Goal: Information Seeking & Learning: Check status

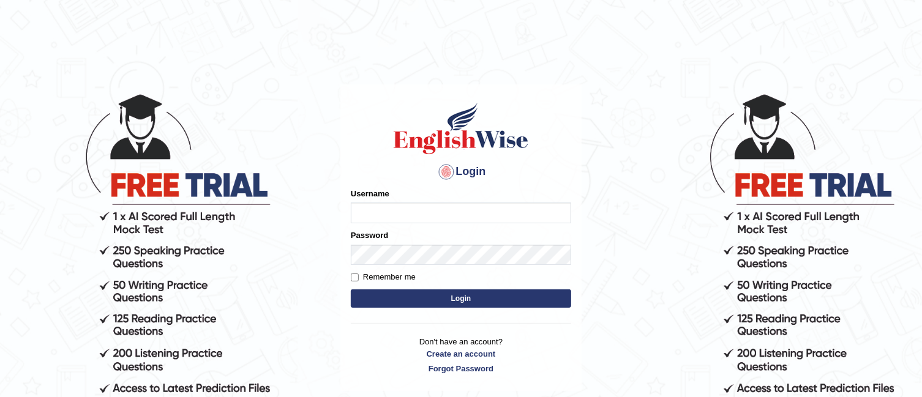
type input "TAKhalid"
click at [454, 296] on button "Login" at bounding box center [461, 299] width 220 height 18
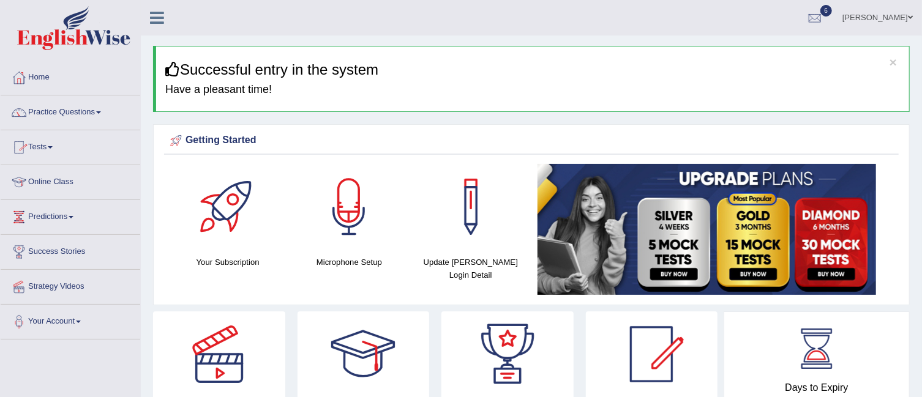
click at [102, 115] on link "Practice Questions" at bounding box center [71, 110] width 140 height 31
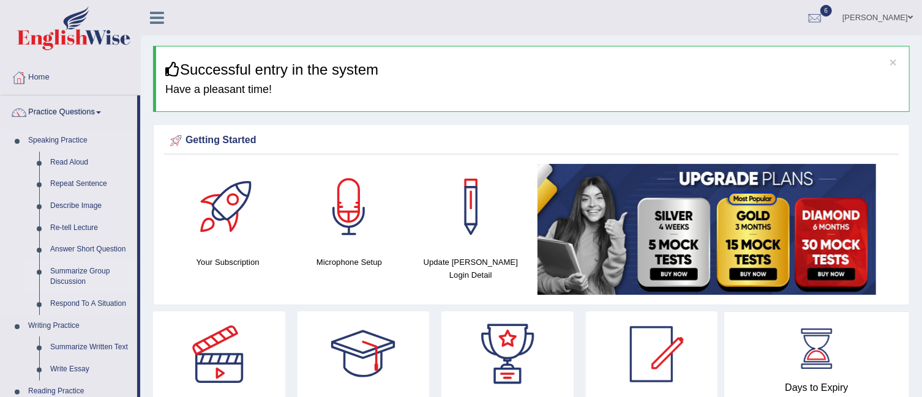
click at [72, 268] on link "Summarize Group Discussion" at bounding box center [91, 277] width 92 height 32
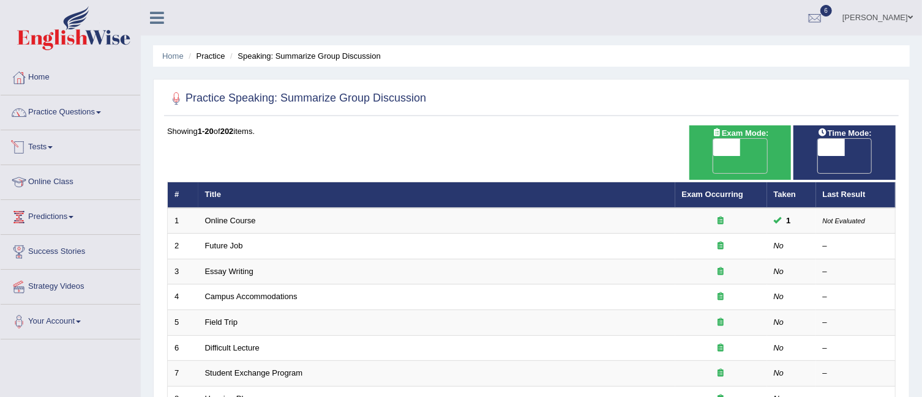
click at [61, 154] on link "Tests" at bounding box center [71, 145] width 140 height 31
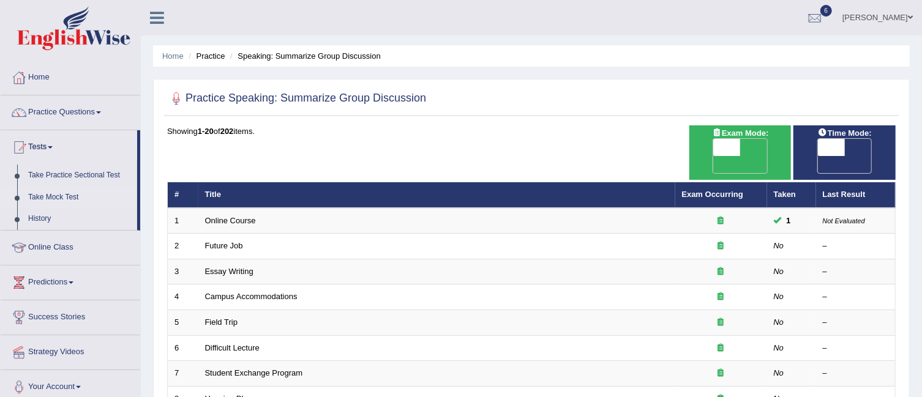
click at [67, 194] on link "Take Mock Test" at bounding box center [80, 198] width 114 height 22
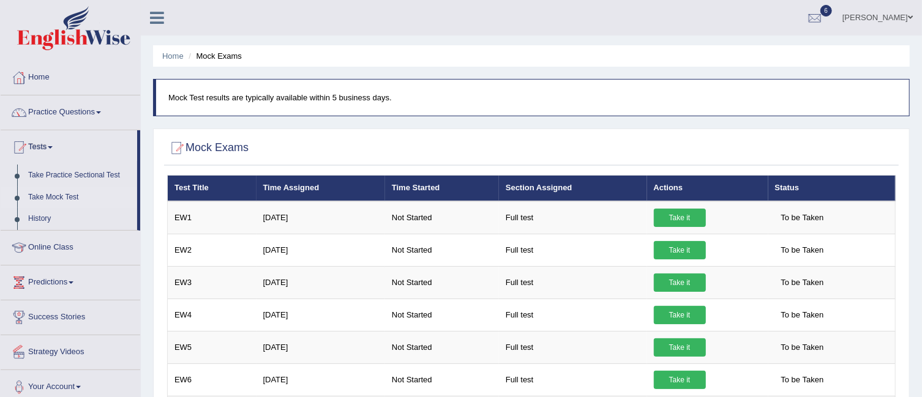
click at [138, 251] on link "Online Class" at bounding box center [71, 246] width 140 height 31
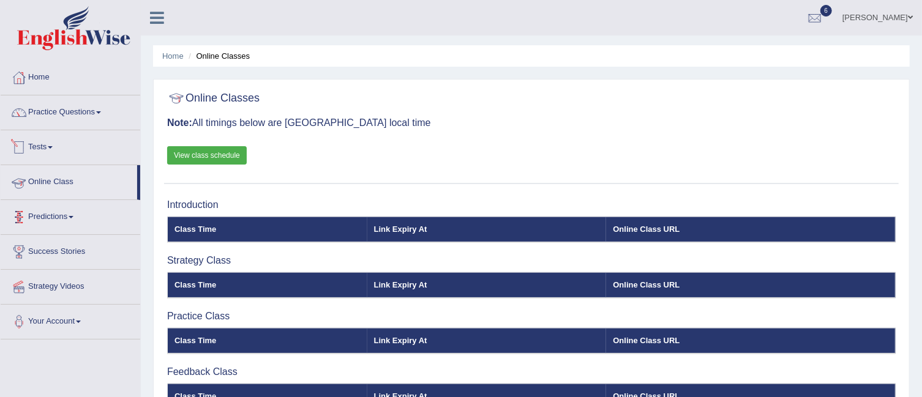
click at [85, 149] on link "Tests" at bounding box center [71, 145] width 140 height 31
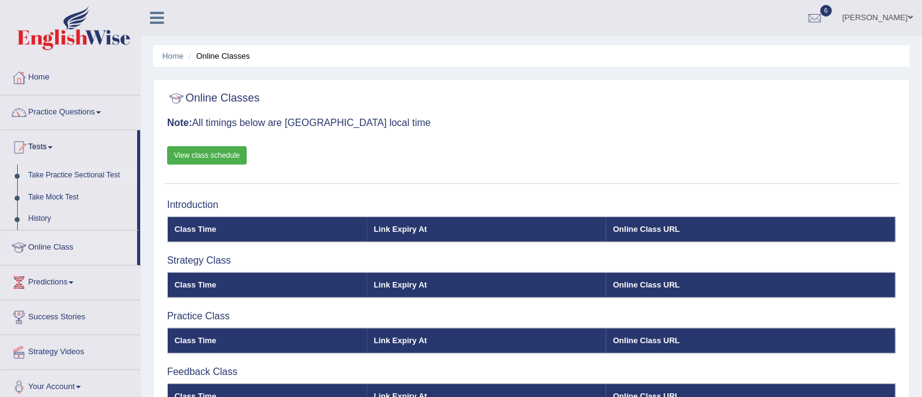
click at [92, 170] on link "Take Practice Sectional Test" at bounding box center [80, 176] width 114 height 22
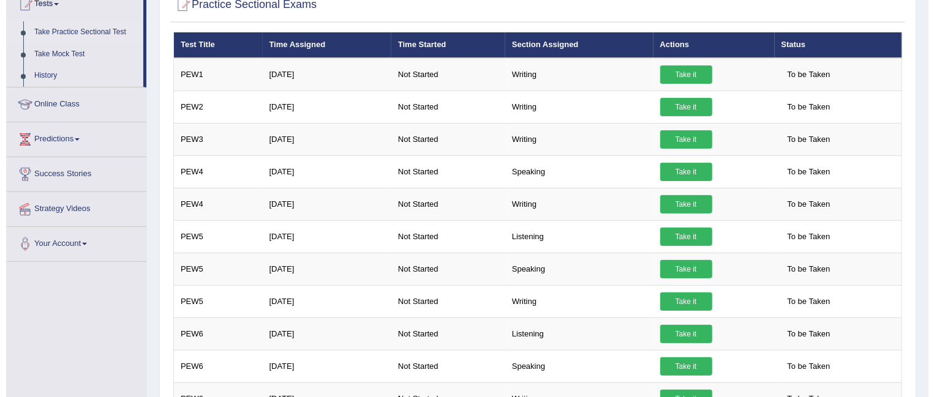
scroll to position [155, 0]
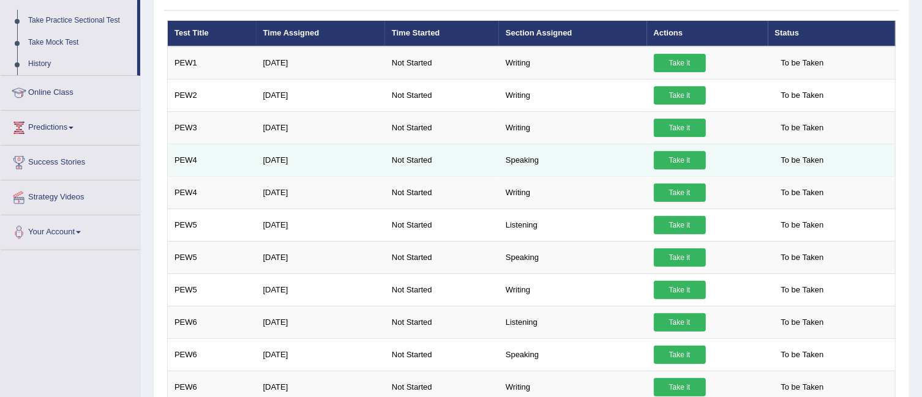
click at [670, 154] on link "Take it" at bounding box center [680, 160] width 52 height 18
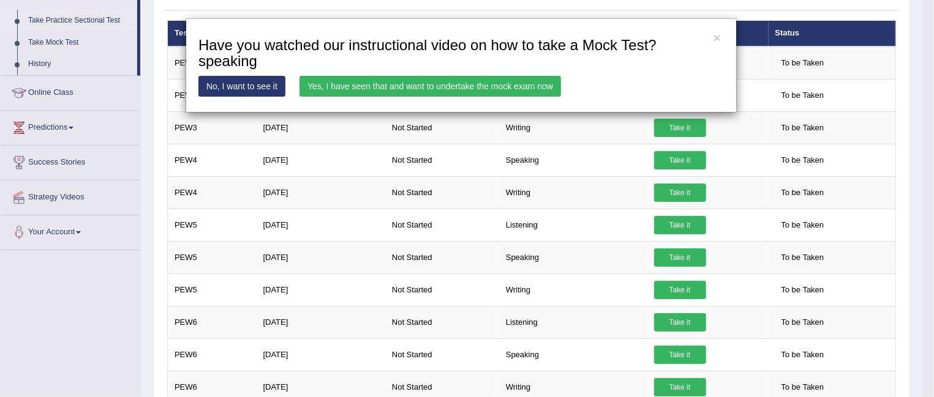
click at [515, 86] on link "Yes, I have seen that and want to undertake the mock exam now" at bounding box center [429, 86] width 261 height 21
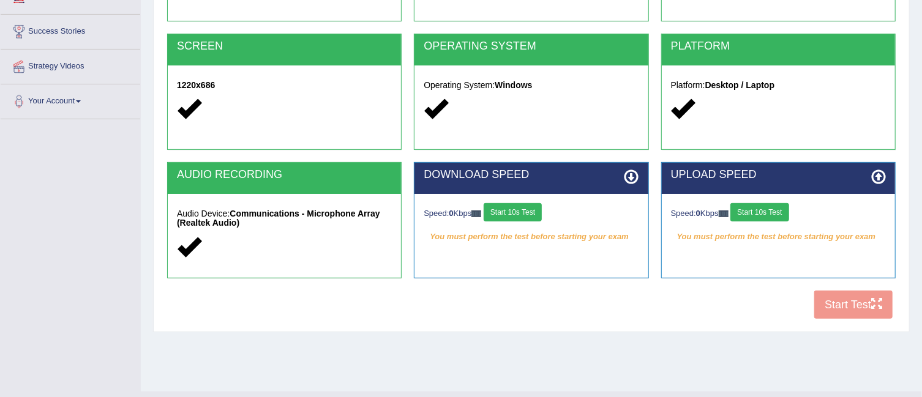
scroll to position [245, 0]
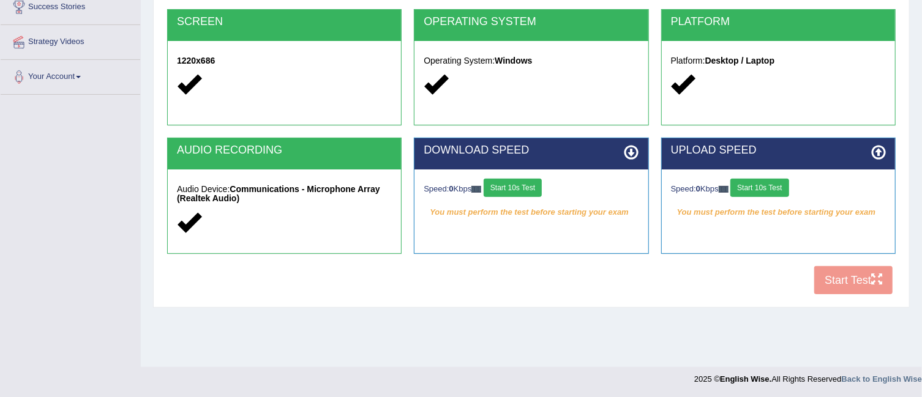
click at [848, 271] on div "COOKIES Cookies Enabled JAVASCRIPT Javascript Enabled BROWSER Browser: Chrome S…" at bounding box center [531, 91] width 735 height 421
click at [859, 275] on div "COOKIES Cookies Enabled JAVASCRIPT Javascript Enabled BROWSER Browser: Chrome S…" at bounding box center [531, 91] width 735 height 421
click at [534, 184] on button "Start 10s Test" at bounding box center [513, 188] width 58 height 18
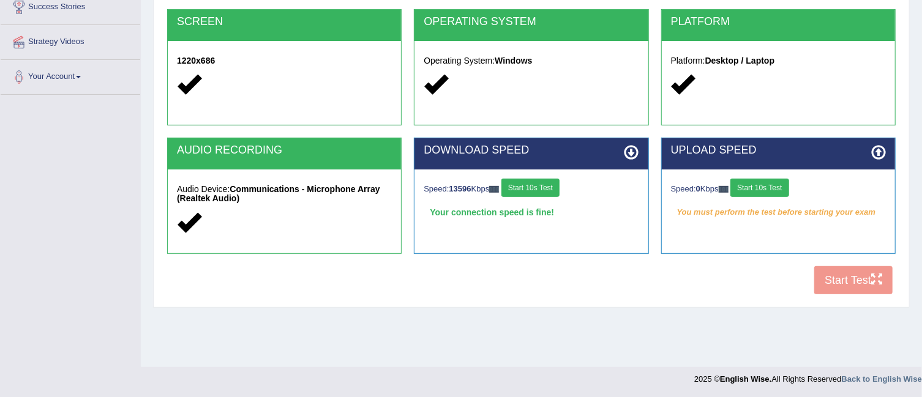
click at [758, 186] on button "Start 10s Test" at bounding box center [759, 188] width 58 height 18
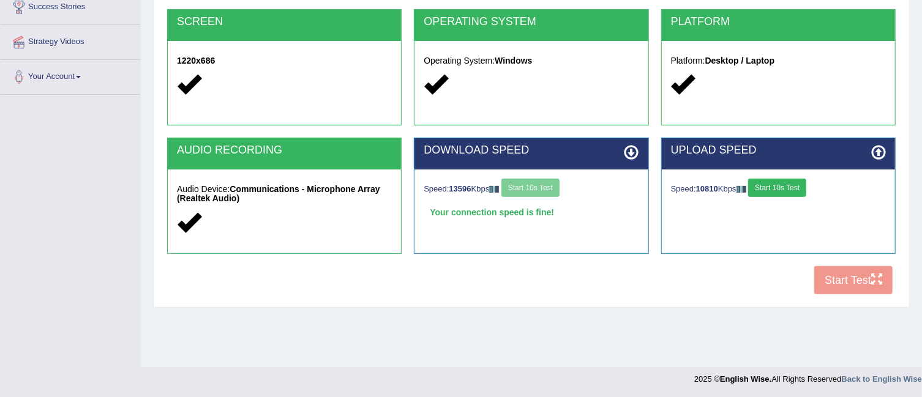
click at [828, 277] on div "COOKIES Cookies Enabled JAVASCRIPT Javascript Enabled BROWSER Browser: Chrome S…" at bounding box center [531, 91] width 735 height 421
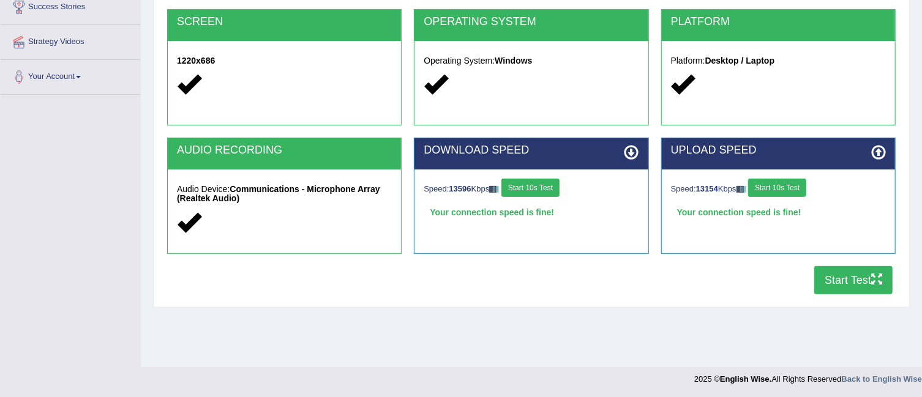
click at [839, 288] on button "Start Test" at bounding box center [853, 280] width 78 height 28
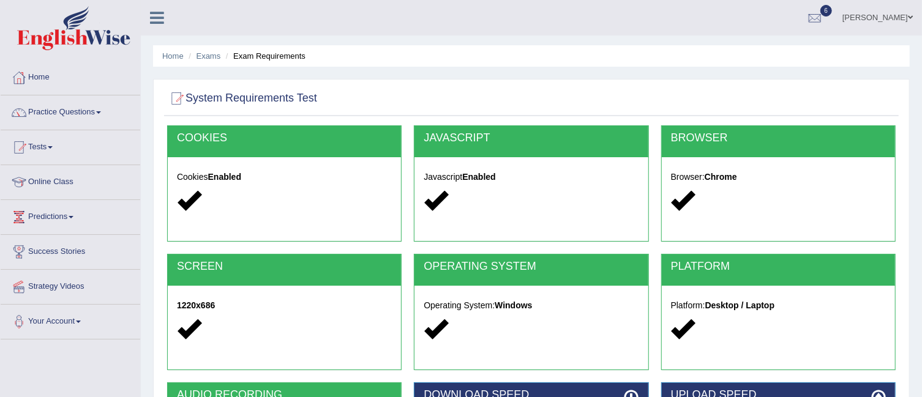
click at [258, 116] on div "System Requirements Test COOKIES Cookies Enabled JAVASCRIPT Javascript Enabled …" at bounding box center [531, 316] width 757 height 474
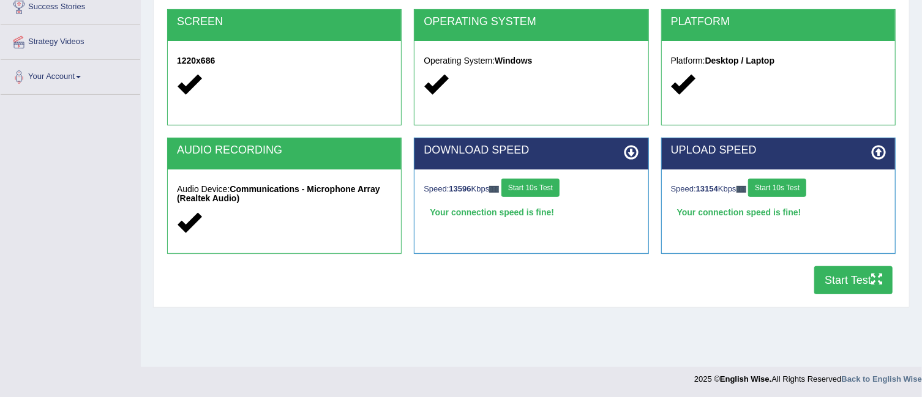
click at [845, 271] on button "Start Test" at bounding box center [853, 280] width 78 height 28
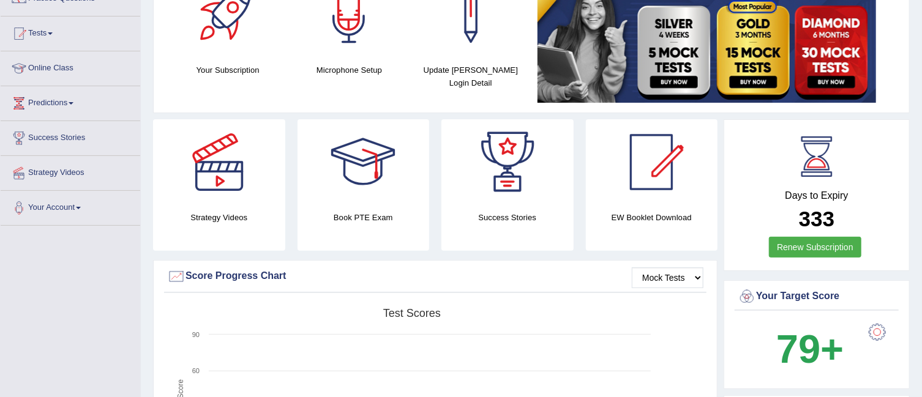
scroll to position [133, 0]
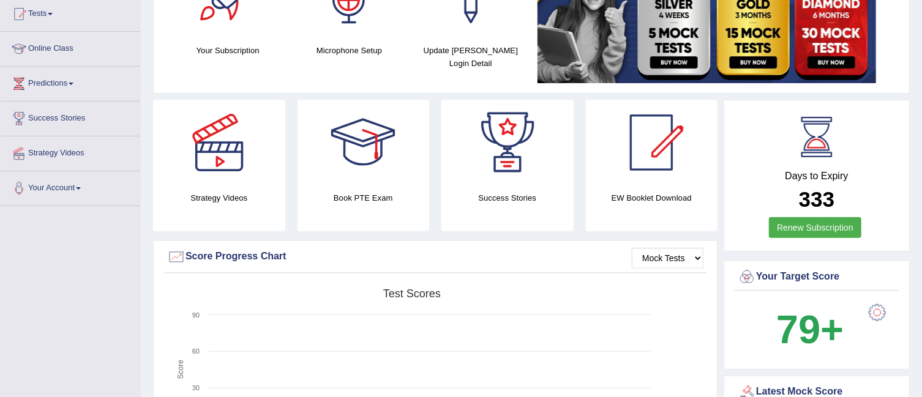
click at [921, 104] on html "Toggle navigation Home Practice Questions Speaking Practice Read Aloud Repeat S…" at bounding box center [461, 65] width 922 height 397
click at [804, 220] on link "Renew Subscription" at bounding box center [815, 227] width 92 height 21
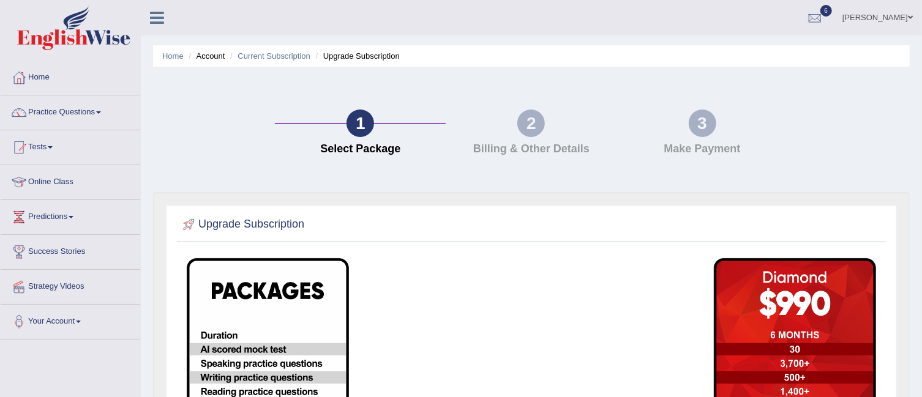
click at [918, 249] on div "Home Account Current Subscription Upgrade Subscription 1 Select Package 2 Billi…" at bounding box center [531, 337] width 781 height 675
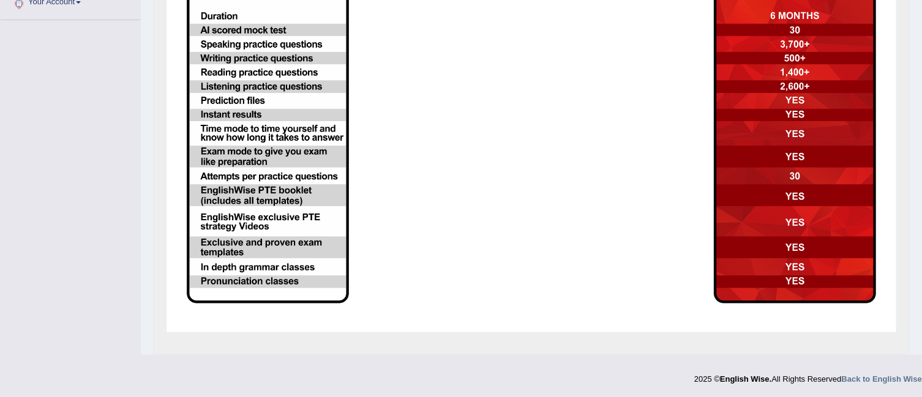
scroll to position [268, 0]
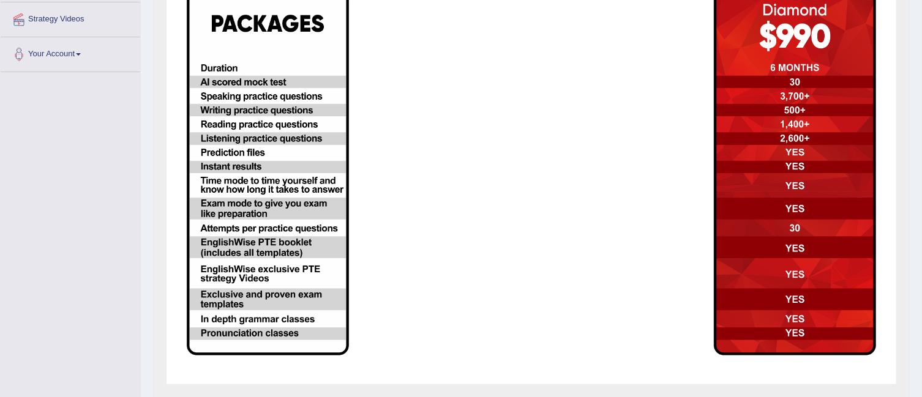
click at [856, 241] on img at bounding box center [795, 173] width 162 height 365
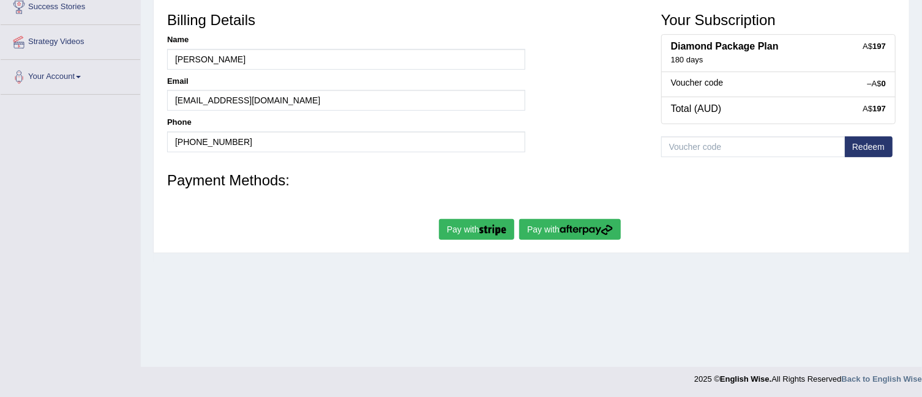
click at [93, 23] on li "Success Stories" at bounding box center [71, 7] width 140 height 35
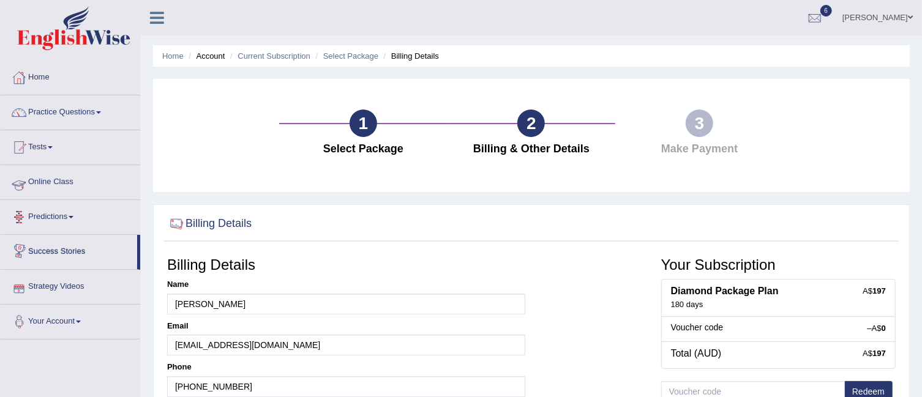
click at [77, 178] on link "Online Class" at bounding box center [71, 180] width 140 height 31
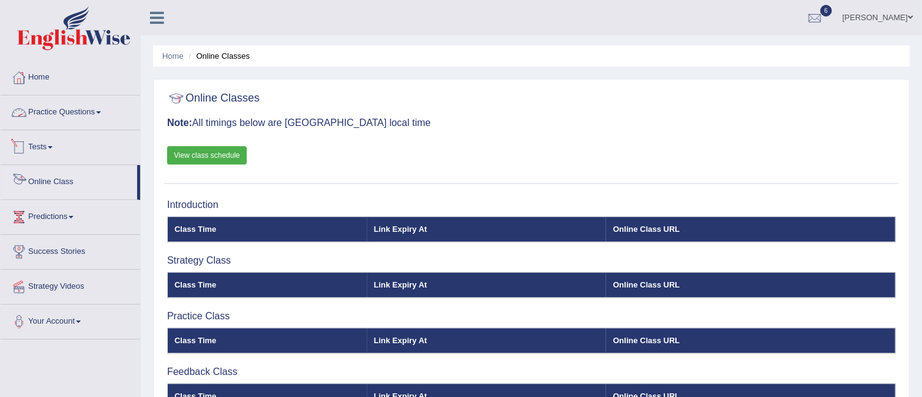
click at [45, 152] on link "Tests" at bounding box center [71, 145] width 140 height 31
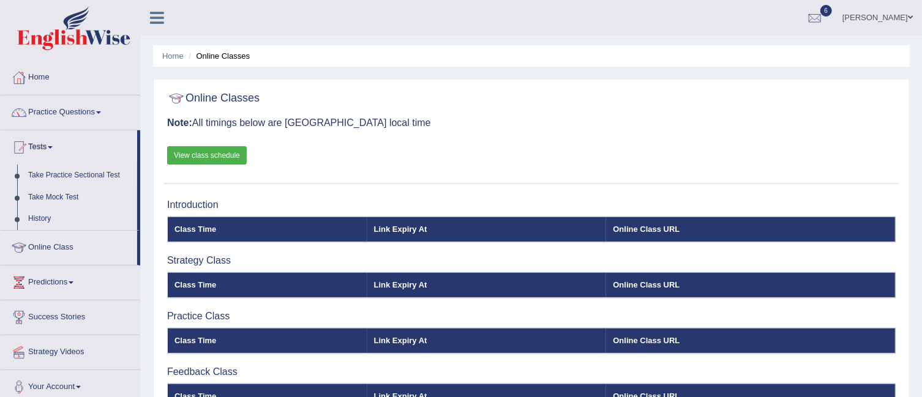
click at [42, 175] on link "Take Practice Sectional Test" at bounding box center [80, 176] width 114 height 22
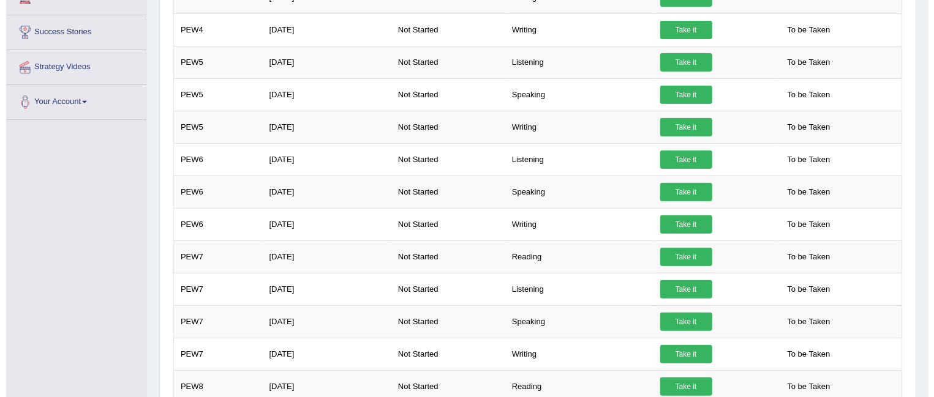
scroll to position [284, 0]
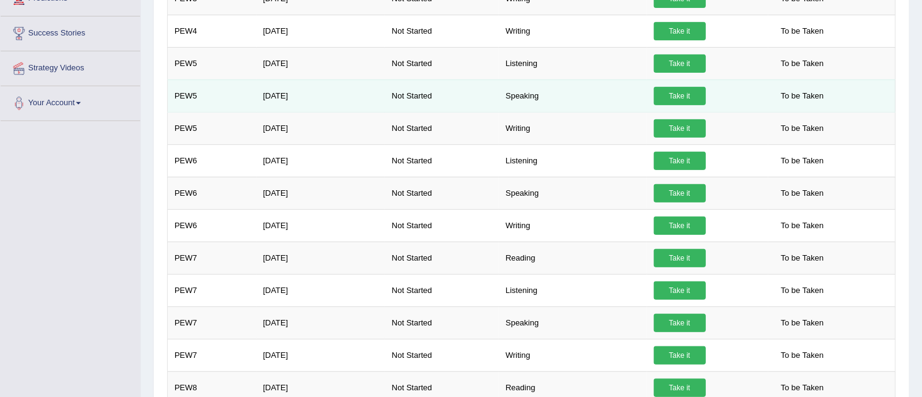
click at [668, 90] on link "Take it" at bounding box center [680, 96] width 52 height 18
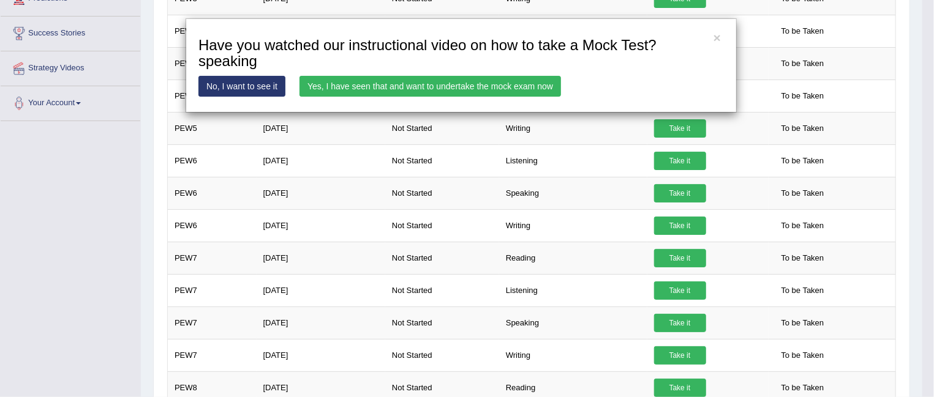
click at [376, 78] on link "Yes, I have seen that and want to undertake the mock exam now" at bounding box center [429, 86] width 261 height 21
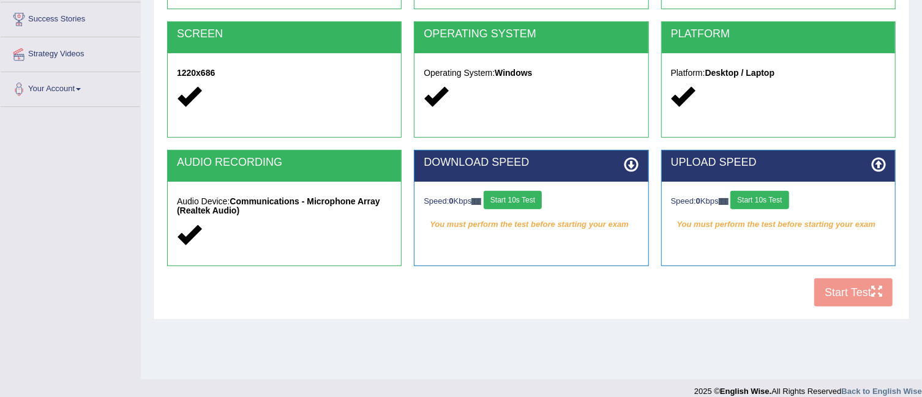
scroll to position [245, 0]
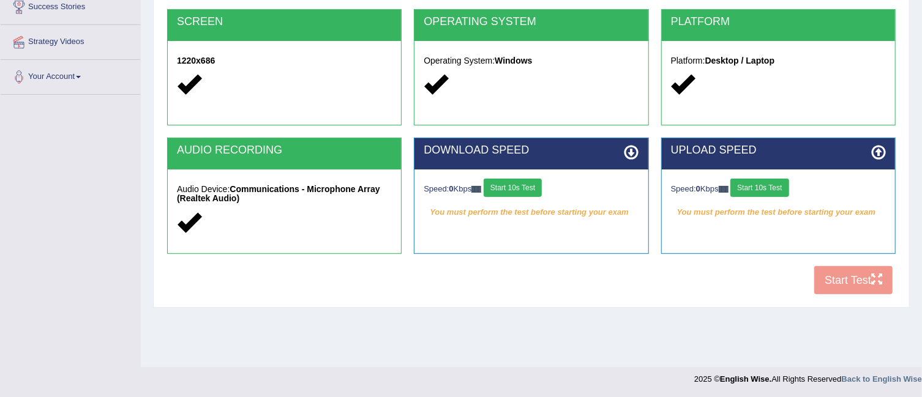
click at [523, 188] on button "Start 10s Test" at bounding box center [513, 188] width 58 height 18
click at [757, 180] on button "Start 10s Test" at bounding box center [759, 188] width 58 height 18
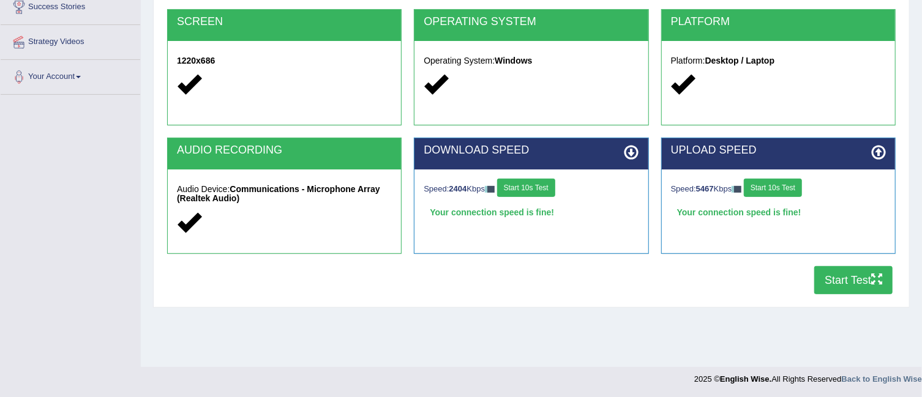
click at [844, 270] on button "Start Test" at bounding box center [853, 280] width 78 height 28
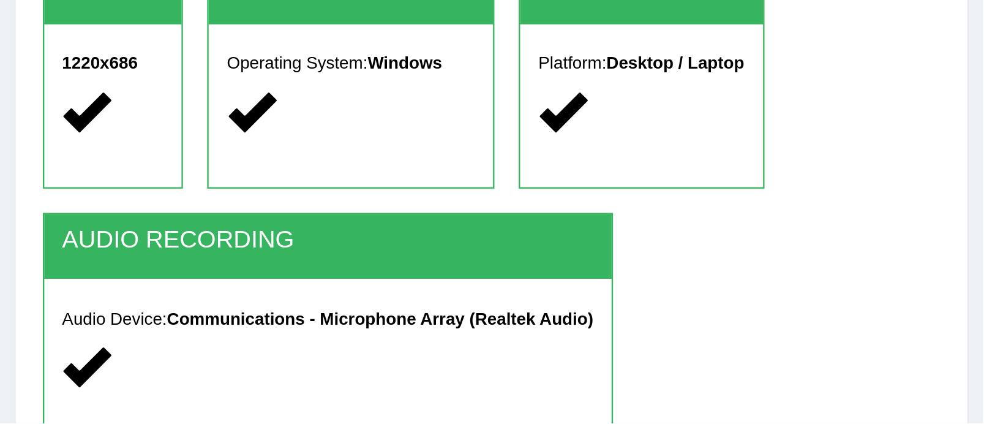
scroll to position [0, 0]
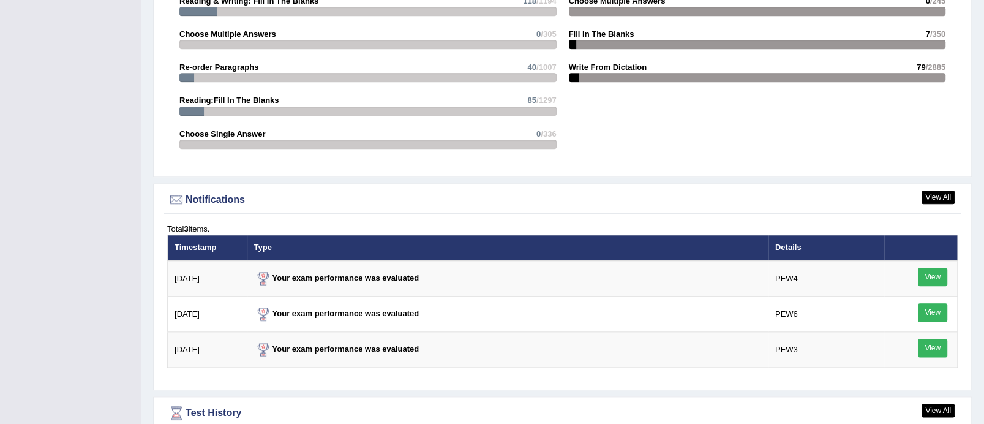
scroll to position [1321, 0]
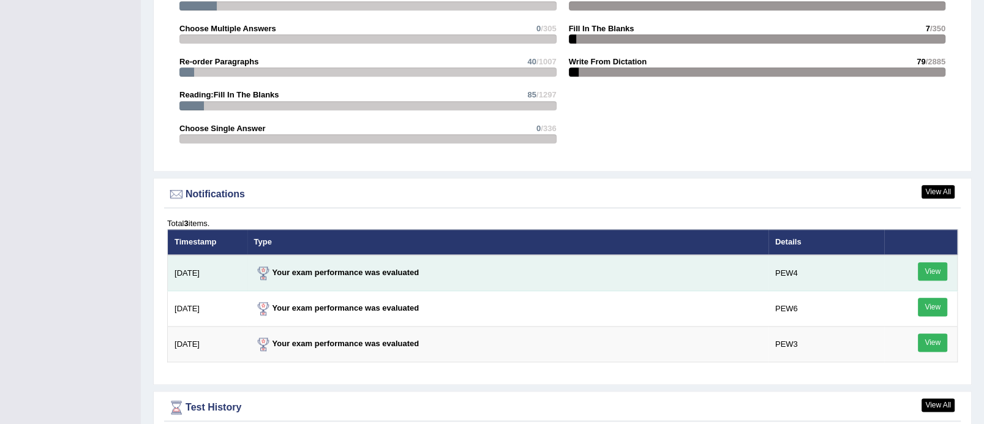
click at [936, 266] on link "View" at bounding box center [932, 271] width 29 height 18
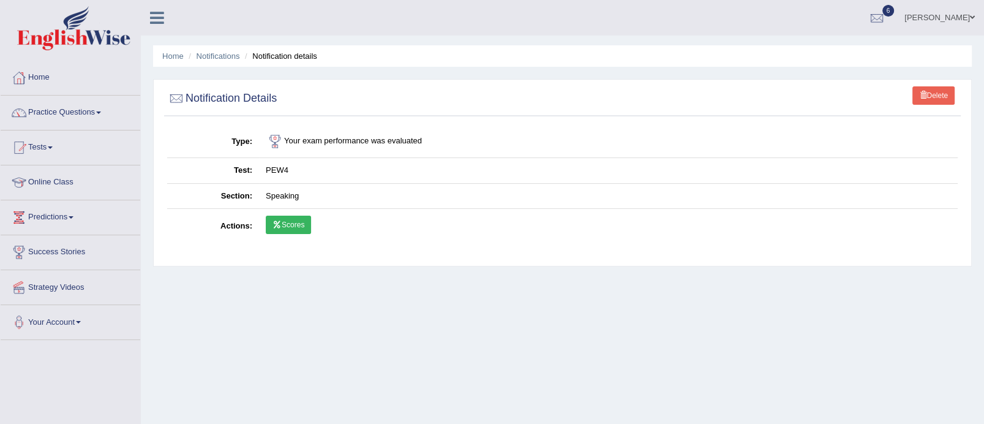
click at [279, 228] on link "Scores" at bounding box center [288, 224] width 45 height 18
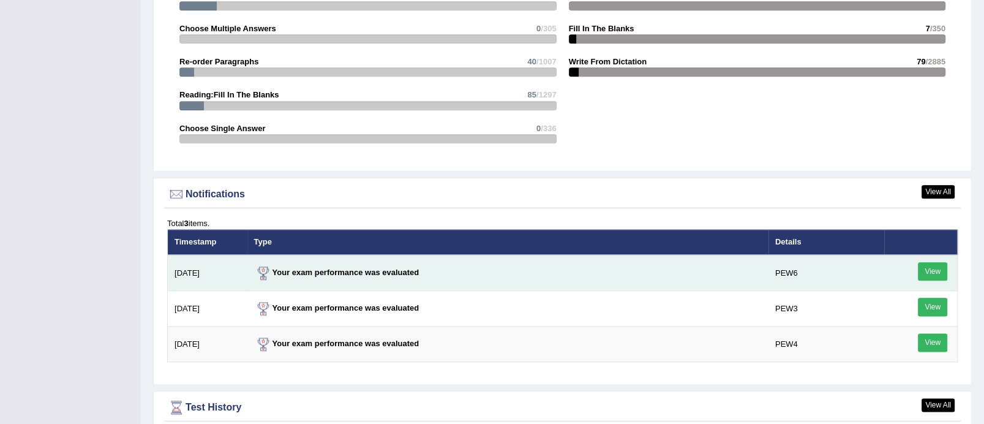
click at [929, 266] on link "View" at bounding box center [932, 271] width 29 height 18
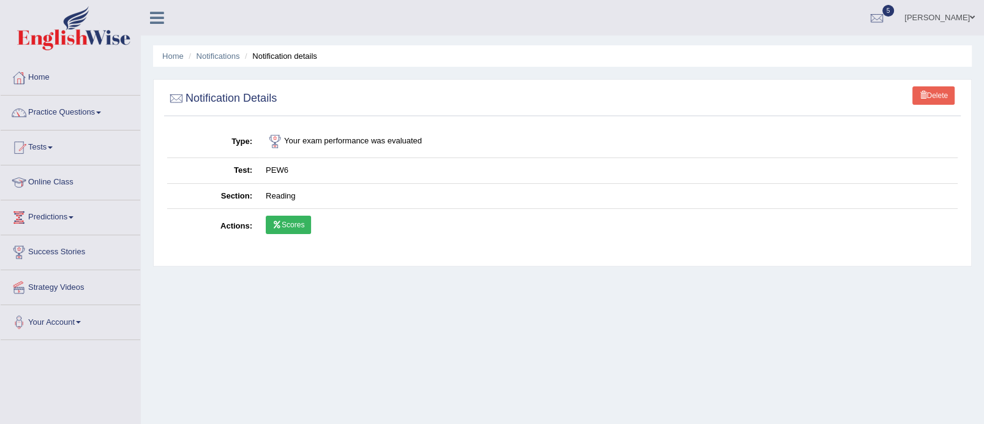
click at [285, 224] on link "Scores" at bounding box center [288, 224] width 45 height 18
click at [50, 143] on link "Tests" at bounding box center [71, 145] width 140 height 31
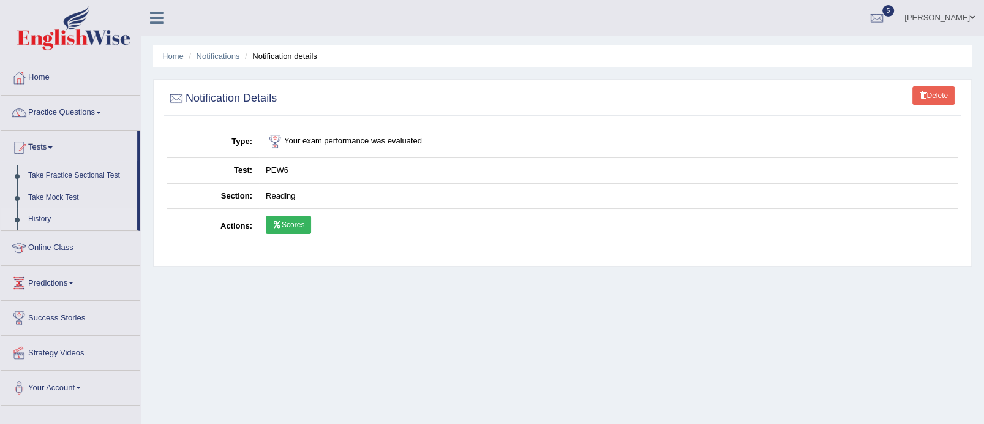
click at [50, 212] on link "History" at bounding box center [80, 219] width 114 height 22
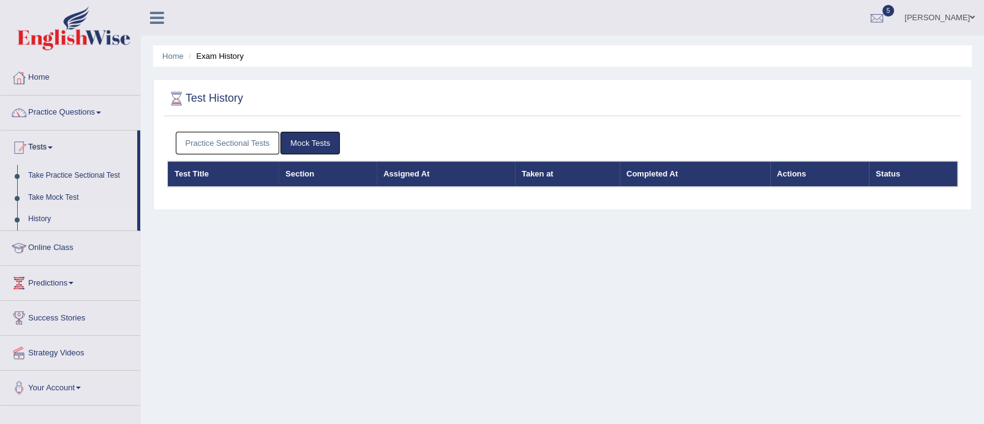
click at [238, 140] on link "Practice Sectional Tests" at bounding box center [228, 143] width 104 height 23
click at [198, 135] on link "Practice Sectional Tests" at bounding box center [228, 143] width 104 height 23
click at [222, 144] on link "Practice Sectional Tests" at bounding box center [228, 143] width 104 height 23
click at [219, 147] on link "Practice Sectional Tests" at bounding box center [228, 143] width 104 height 23
click at [252, 140] on link "Practice Sectional Tests" at bounding box center [228, 143] width 104 height 23
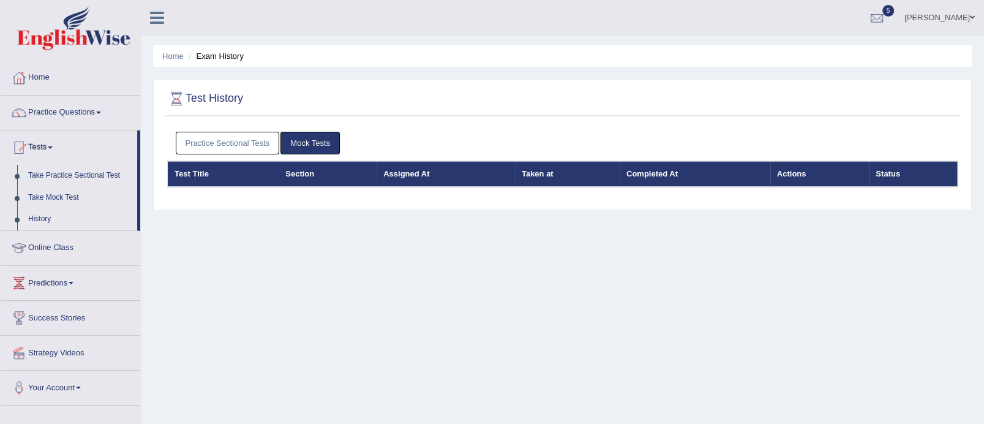
click at [252, 140] on link "Practice Sectional Tests" at bounding box center [228, 143] width 104 height 23
click at [63, 107] on link "Practice Questions" at bounding box center [71, 110] width 140 height 31
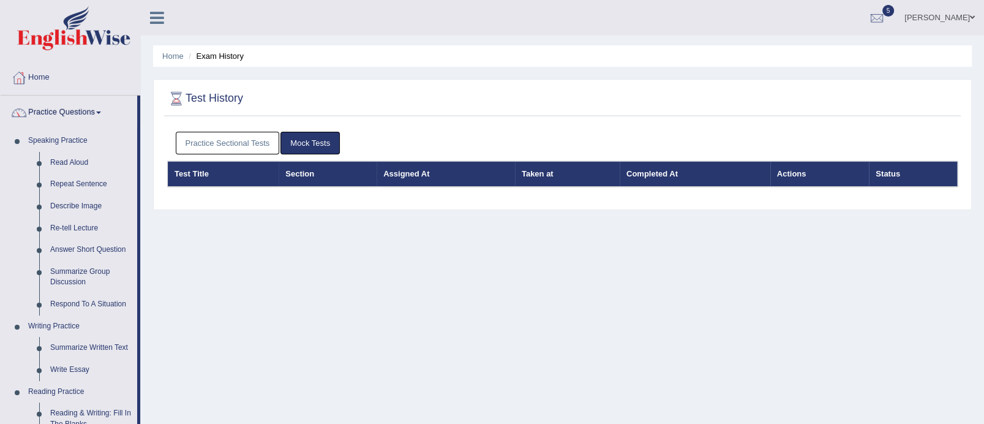
click at [200, 132] on link "Practice Sectional Tests" at bounding box center [228, 143] width 104 height 23
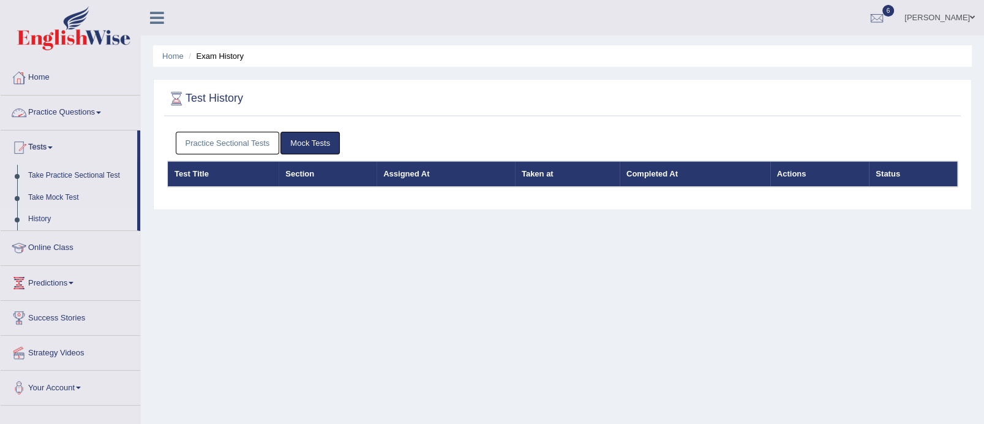
click at [203, 138] on link "Practice Sectional Tests" at bounding box center [228, 143] width 104 height 23
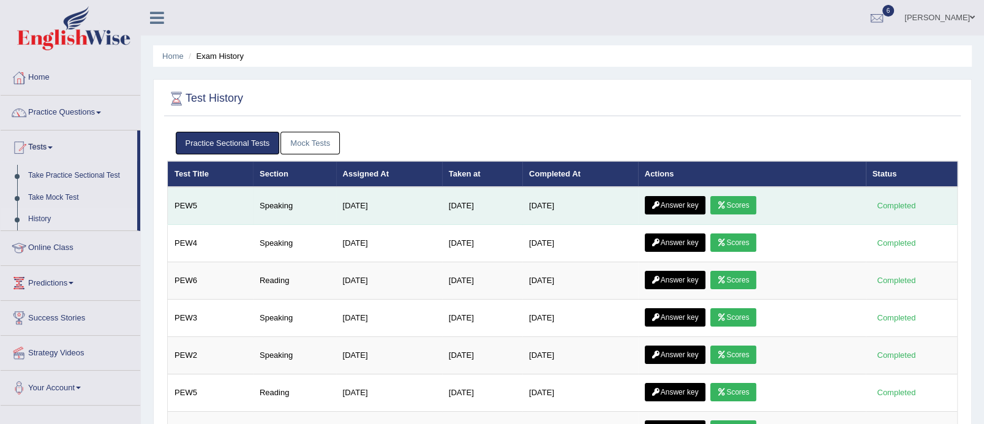
click at [740, 203] on link "Scores" at bounding box center [732, 205] width 45 height 18
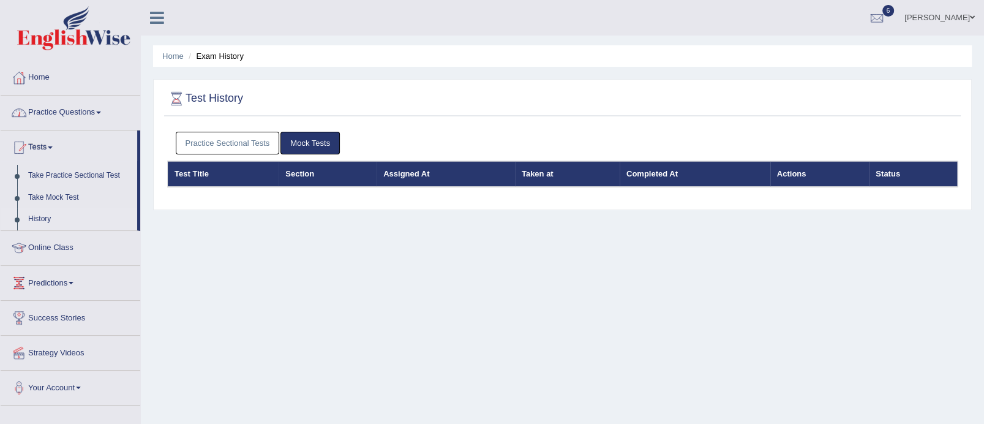
click at [245, 148] on link "Practice Sectional Tests" at bounding box center [228, 143] width 104 height 23
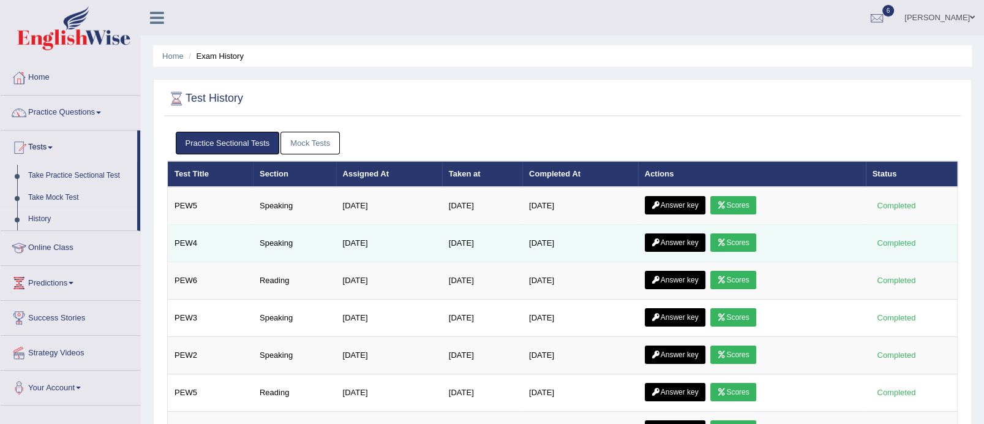
click at [752, 241] on link "Scores" at bounding box center [732, 242] width 45 height 18
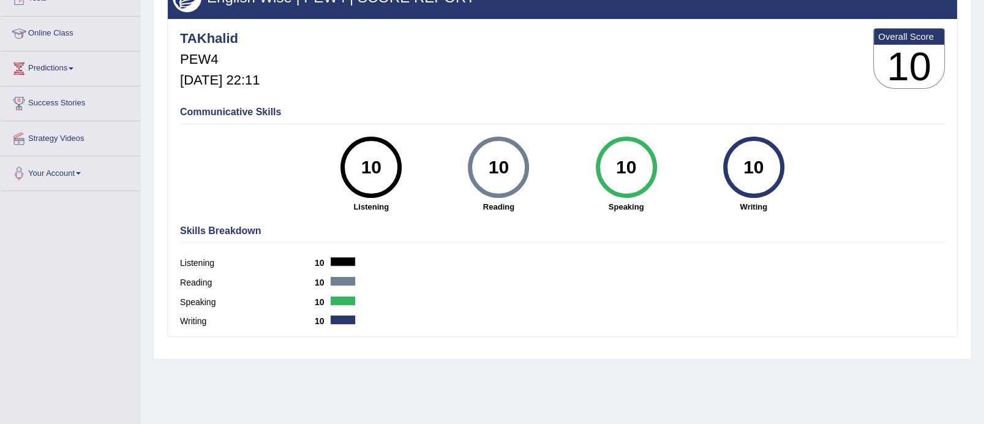
scroll to position [219, 0]
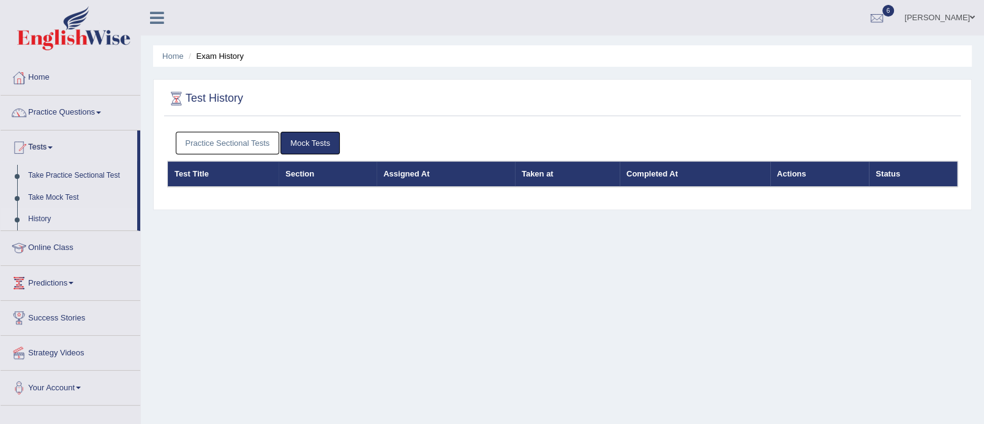
click at [230, 143] on link "Practice Sectional Tests" at bounding box center [228, 143] width 104 height 23
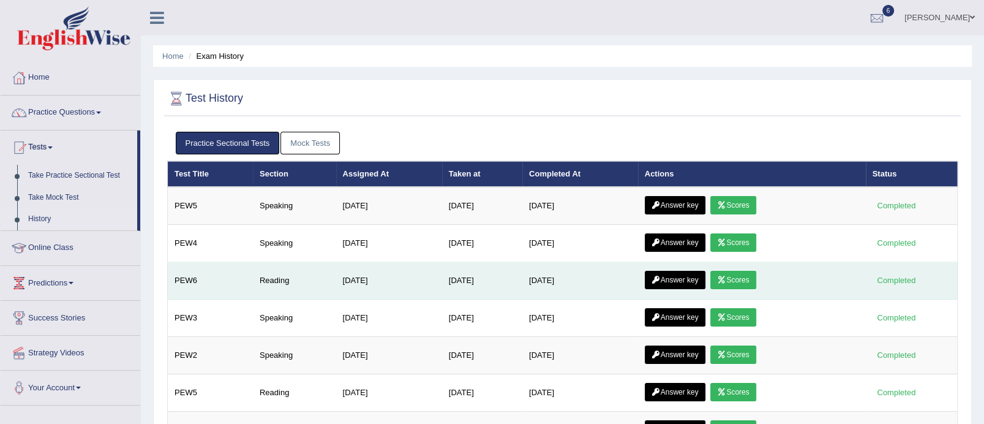
click at [740, 277] on link "Scores" at bounding box center [732, 280] width 45 height 18
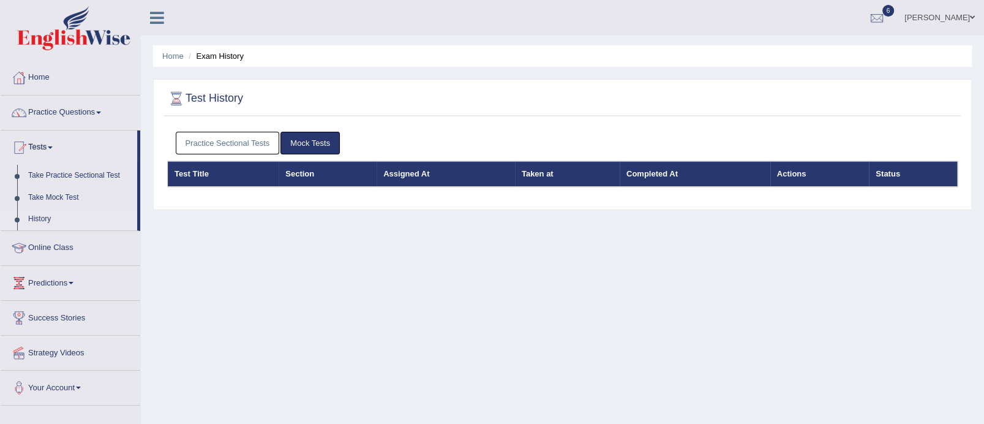
click at [228, 140] on link "Practice Sectional Tests" at bounding box center [228, 143] width 104 height 23
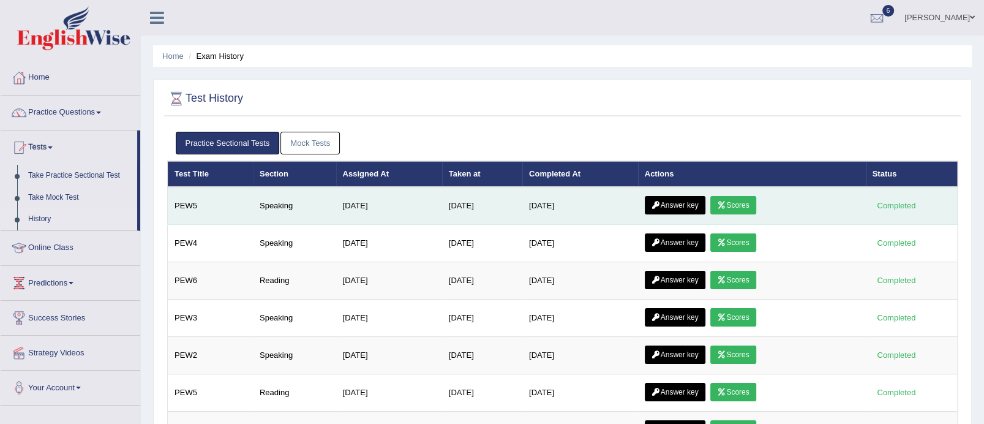
click at [676, 204] on link "Answer key" at bounding box center [675, 205] width 61 height 18
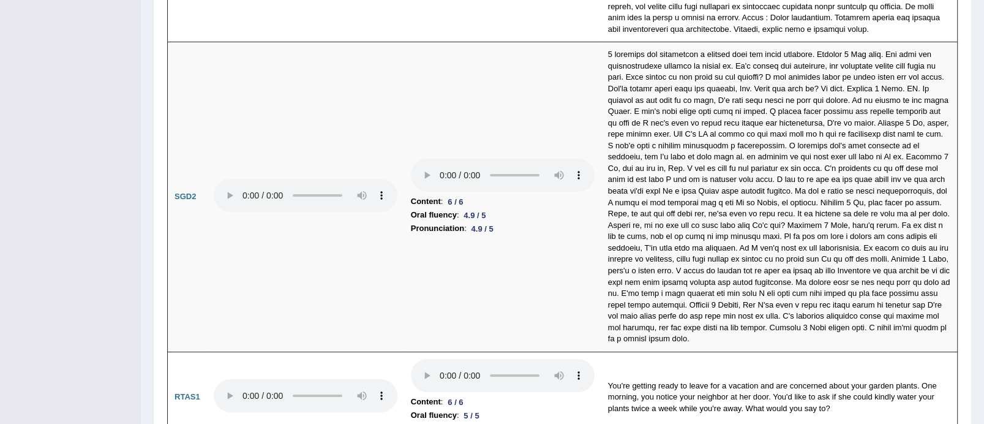
scroll to position [4090, 0]
